Goal: Book appointment/travel/reservation

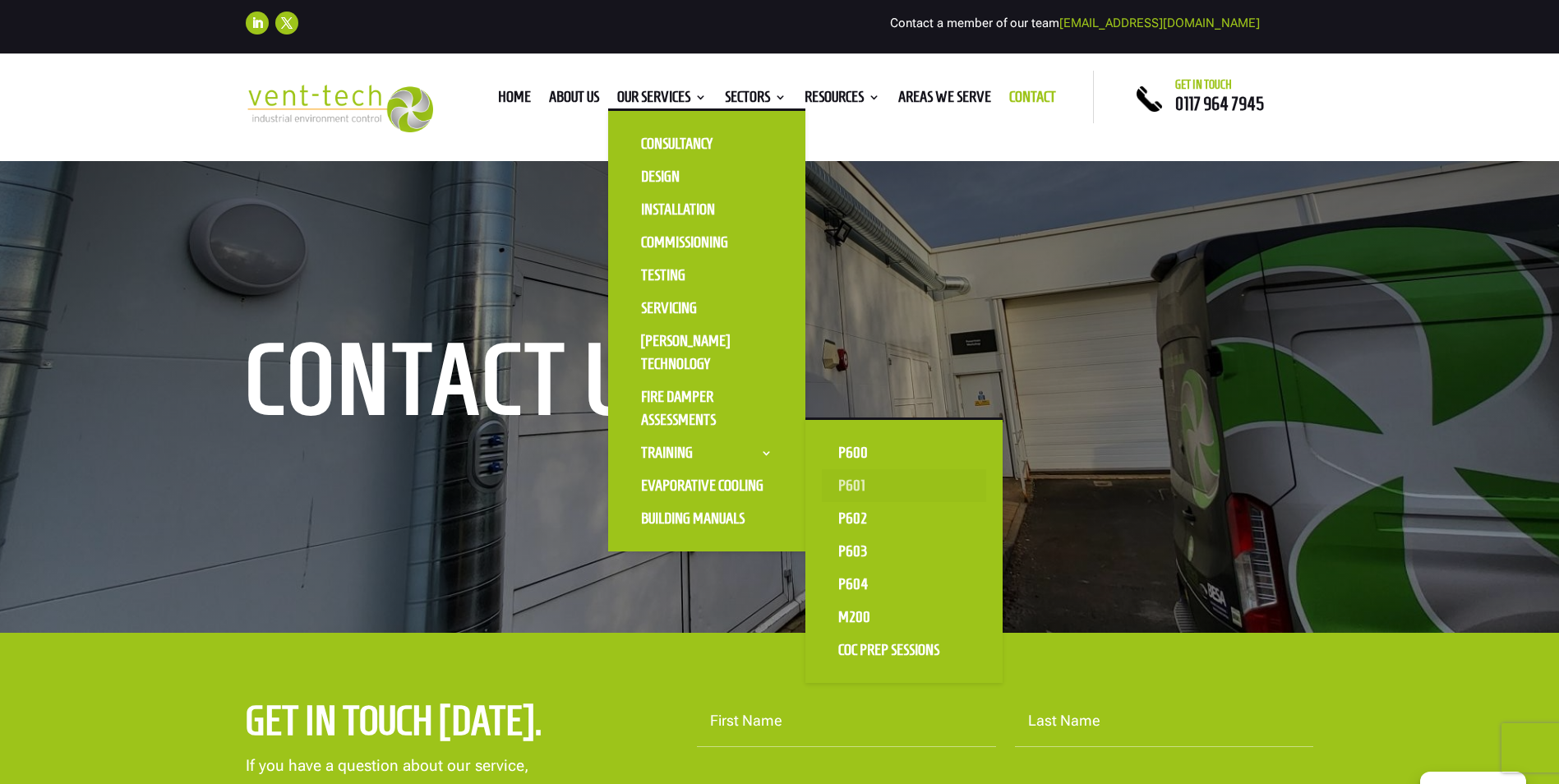
click at [851, 482] on link "P601" at bounding box center [904, 485] width 164 height 33
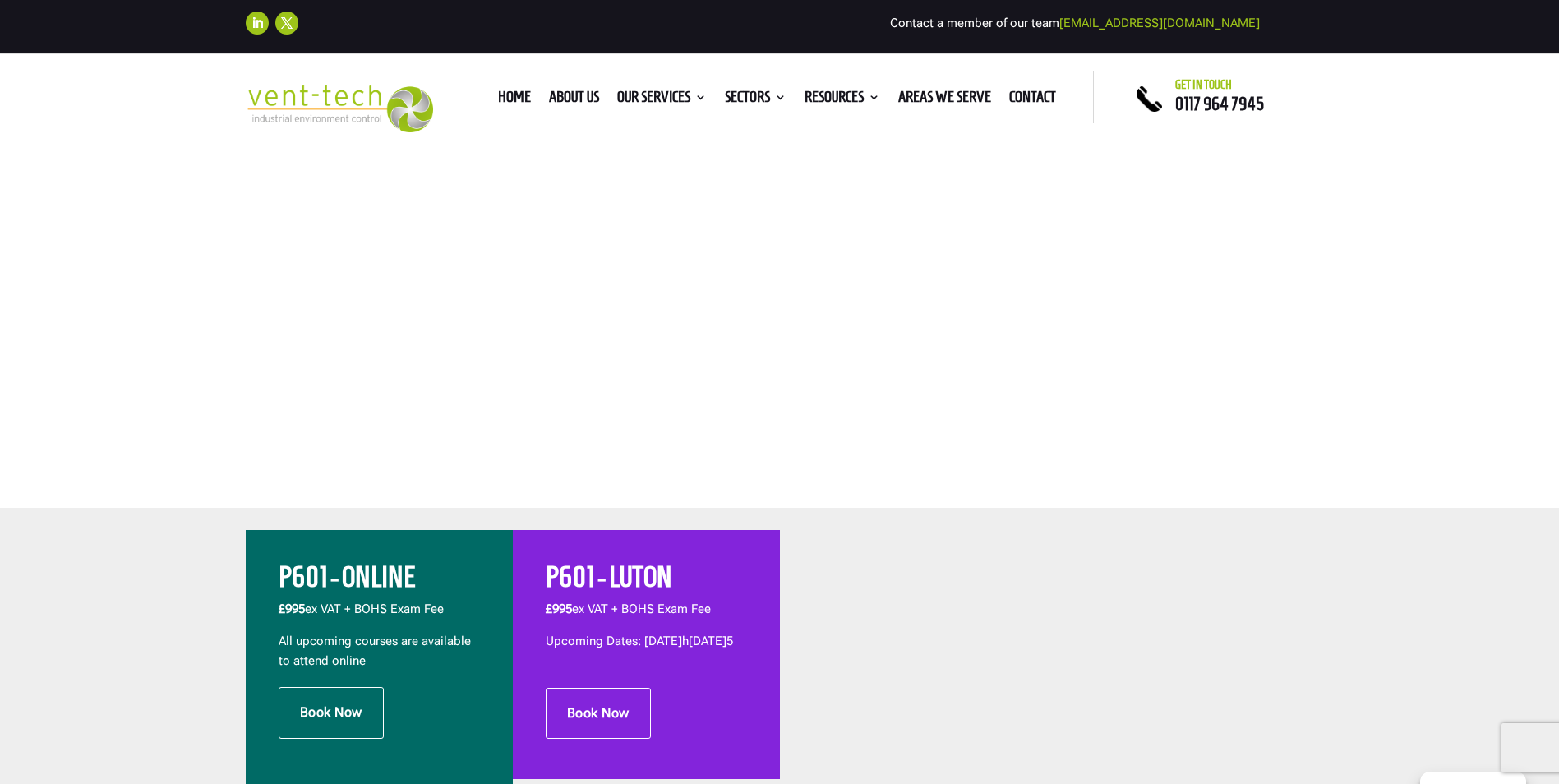
scroll to position [246, 0]
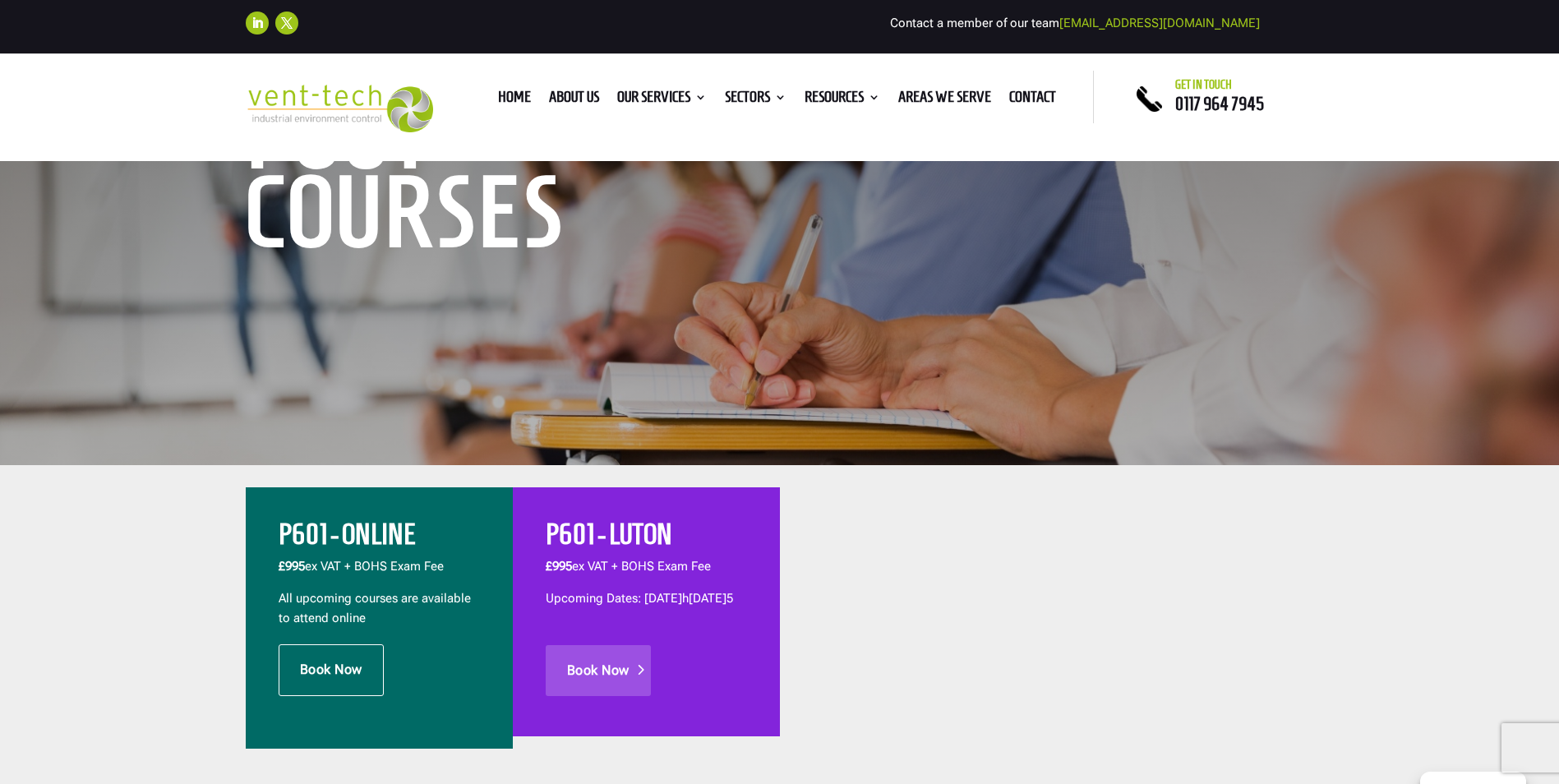
click at [596, 692] on link "Book Now" at bounding box center [598, 671] width 106 height 51
